Goal: Information Seeking & Learning: Learn about a topic

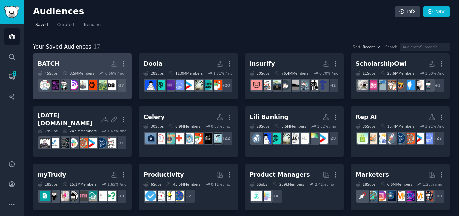
click at [88, 99] on link "BATCH More 45 Sub s 8.5M Members 0.66 % /mo + 37" at bounding box center [82, 76] width 99 height 46
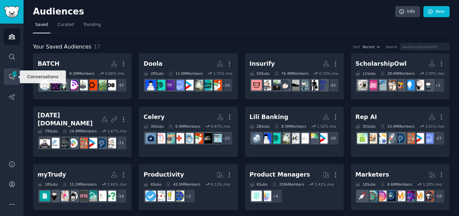
click at [11, 76] on icon "Sidebar" at bounding box center [11, 76] width 7 height 7
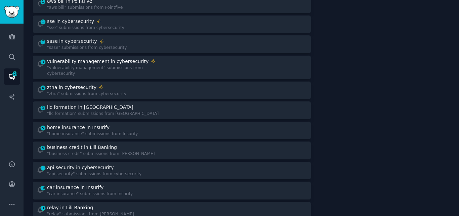
scroll to position [139, 0]
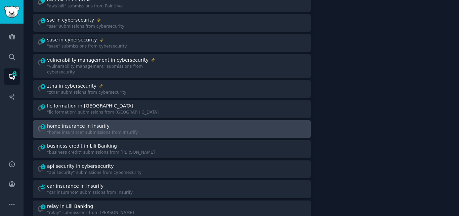
click at [133, 128] on div "5 home insurance in Insurify "home insurance" submissions from Insurify" at bounding box center [102, 128] width 131 height 13
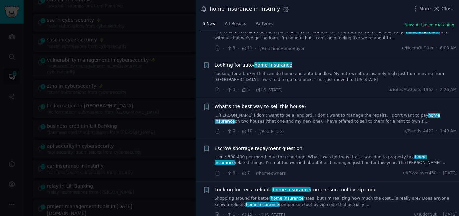
scroll to position [34, 0]
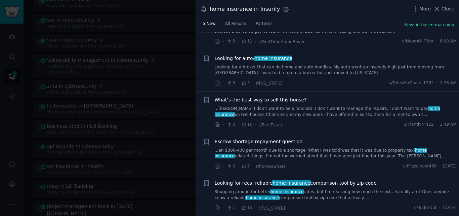
click at [293, 198] on link "Shopping around for better home insurance rates, but I’m realizing how much the…" at bounding box center [336, 195] width 242 height 12
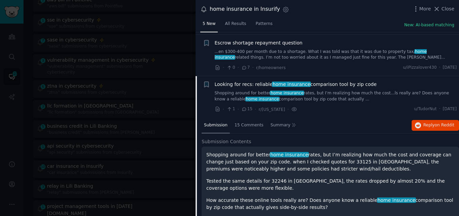
scroll to position [144, 0]
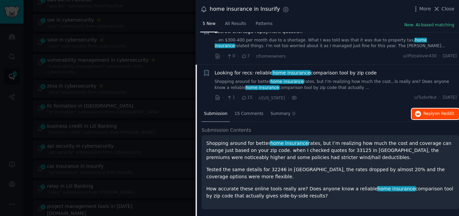
click at [436, 113] on span "on Reddit" at bounding box center [445, 113] width 20 height 5
click at [264, 72] on span "Looking for recs: reliable home insurance comparison tool by zip code" at bounding box center [296, 72] width 162 height 7
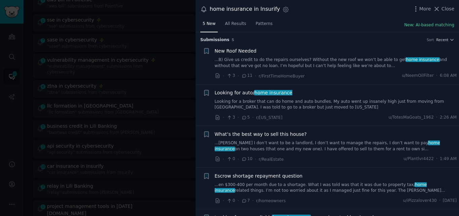
click at [297, 102] on link "Looking for a broker that can do home and auto bundles. My auto went up insanel…" at bounding box center [336, 105] width 242 height 12
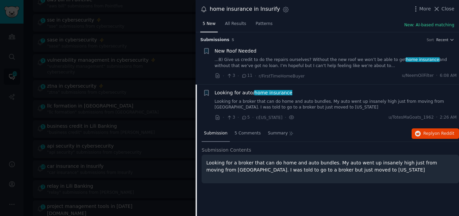
scroll to position [52, 0]
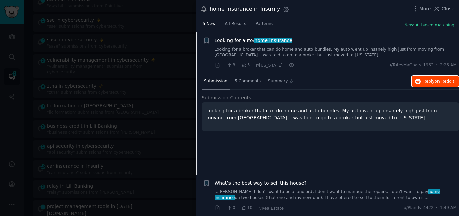
click at [428, 79] on span "Reply on Reddit" at bounding box center [439, 81] width 31 height 6
click at [441, 8] on icon at bounding box center [436, 8] width 7 height 7
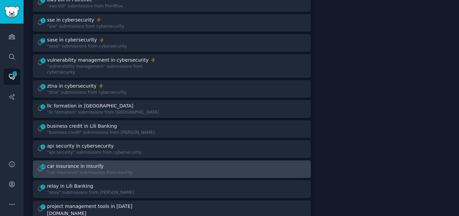
click at [102, 162] on div "car insurance in Insurify" at bounding box center [90, 165] width 86 height 7
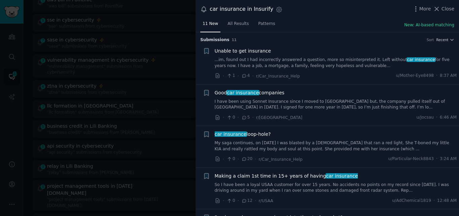
click at [270, 104] on link "I have been using Sonnet Insurance since I moved to [GEOGRAPHIC_DATA] but, the …" at bounding box center [336, 105] width 242 height 12
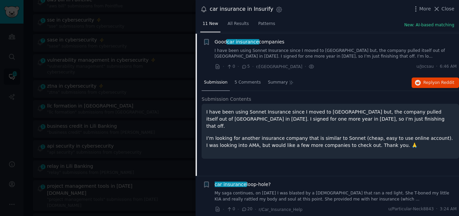
scroll to position [52, 0]
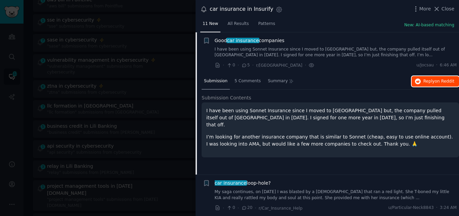
click at [436, 83] on span "Reply on Reddit" at bounding box center [439, 81] width 31 height 6
click at [253, 41] on span "car insurance" at bounding box center [243, 40] width 33 height 5
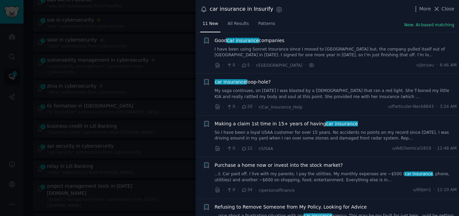
click at [261, 94] on link "My saga continues, on [DATE] I was blasted by a [DEMOGRAPHIC_DATA] that ran a r…" at bounding box center [336, 94] width 242 height 12
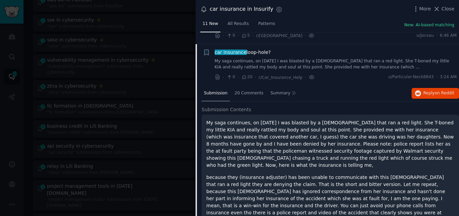
scroll to position [94, 0]
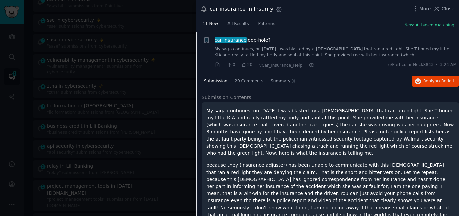
click at [243, 40] on span "car insurance loop-hole?" at bounding box center [243, 40] width 56 height 7
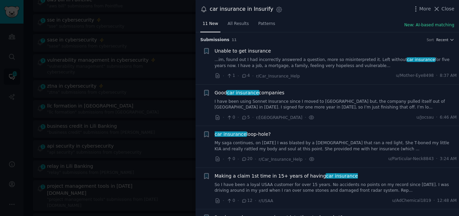
click at [297, 65] on link "...im, found out I had incorrectly answered a question, more so misinterpreted …" at bounding box center [336, 63] width 242 height 12
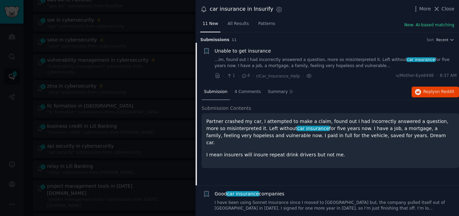
scroll to position [11, 0]
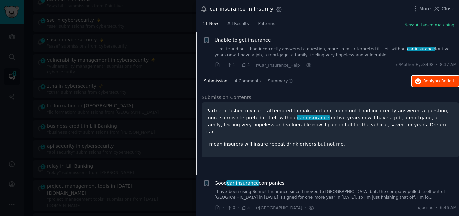
click at [432, 78] on span "Reply on Reddit" at bounding box center [439, 81] width 31 height 6
click at [244, 41] on span "Unable to get insurance" at bounding box center [243, 40] width 56 height 7
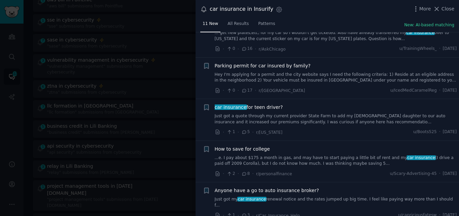
scroll to position [278, 0]
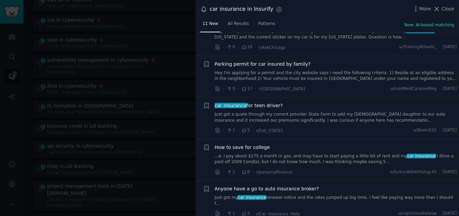
click at [259, 117] on link "Just got a quote through my current provider State Farm to add my [DEMOGRAPHIC_…" at bounding box center [336, 117] width 242 height 12
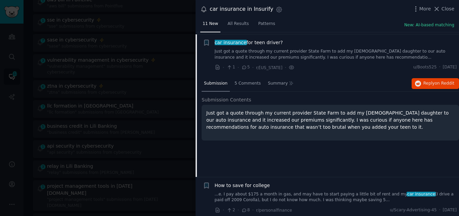
scroll to position [343, 0]
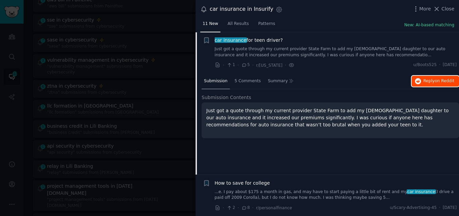
click at [438, 82] on span "on Reddit" at bounding box center [445, 80] width 20 height 5
